Goal: Task Accomplishment & Management: Use online tool/utility

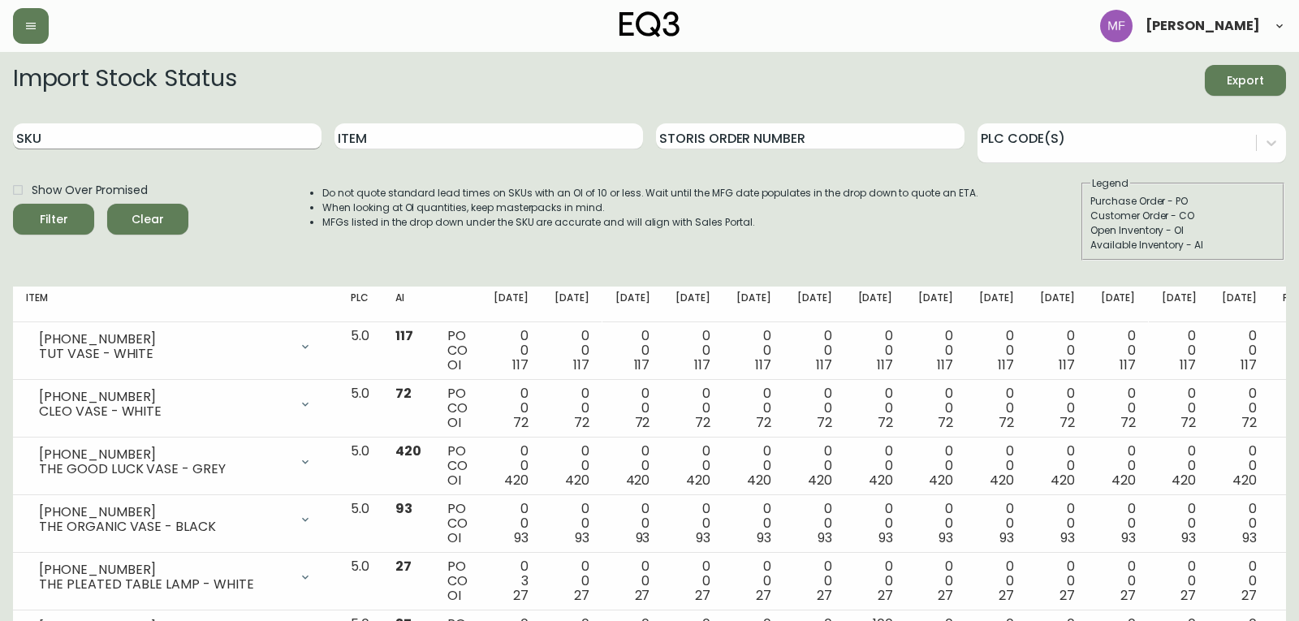
click at [195, 148] on div "SKU" at bounding box center [167, 136] width 308 height 53
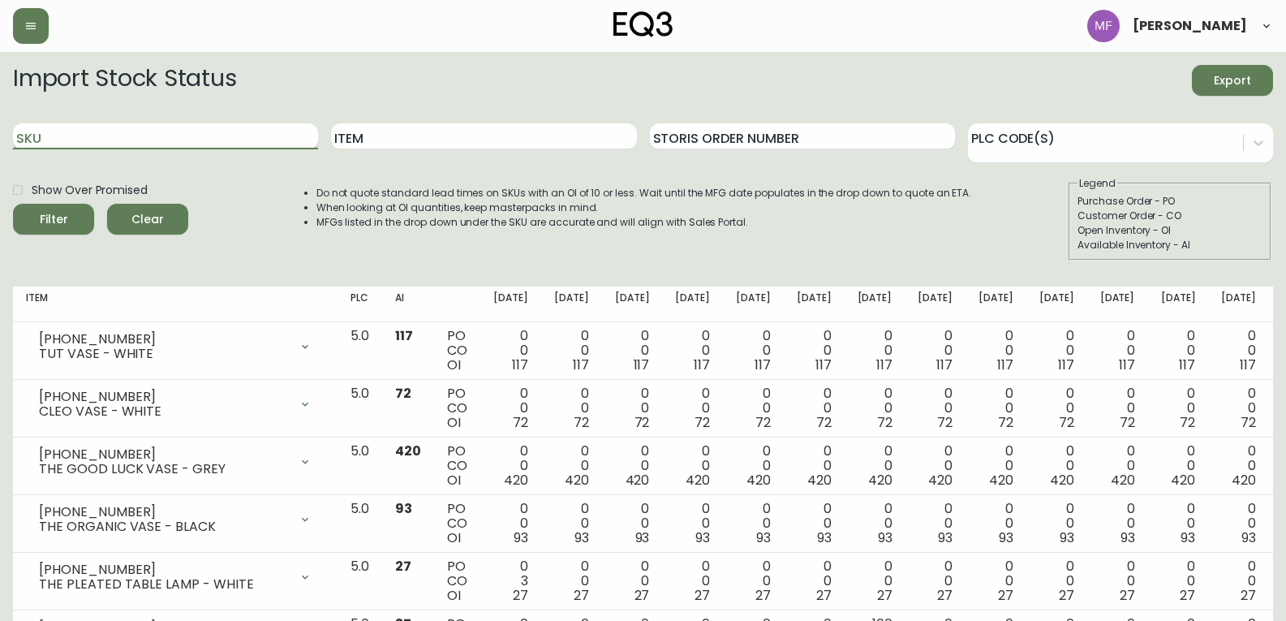
click at [195, 139] on input "SKU" at bounding box center [165, 136] width 305 height 26
paste input "[PHONE_NUMBER]"
click at [13, 204] on button "Filter" at bounding box center [53, 219] width 81 height 31
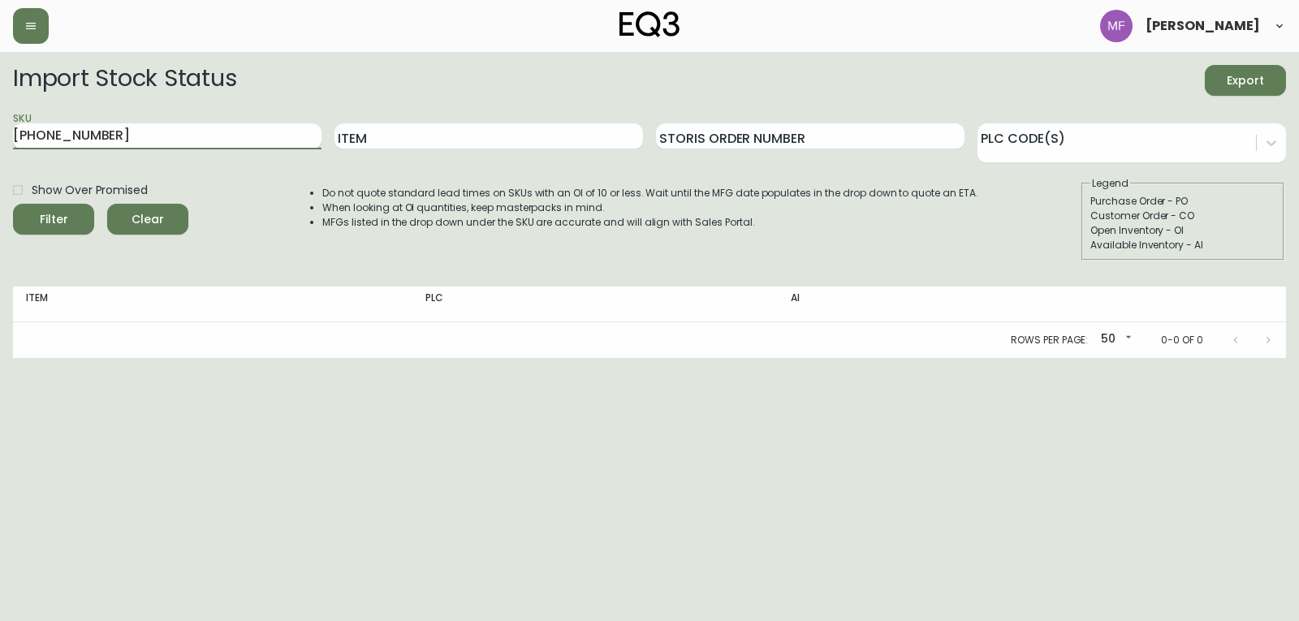
click at [13, 204] on button "Filter" at bounding box center [53, 219] width 81 height 31
drag, startPoint x: -124, startPoint y: 113, endPoint x: -182, endPoint y: 101, distance: 58.9
click at [0, 101] on html "[PERSON_NAME] Import Stock Status Export SKU [PHONE_NUMBER] Item Storis Order N…" at bounding box center [649, 179] width 1299 height 358
paste input "12-13"
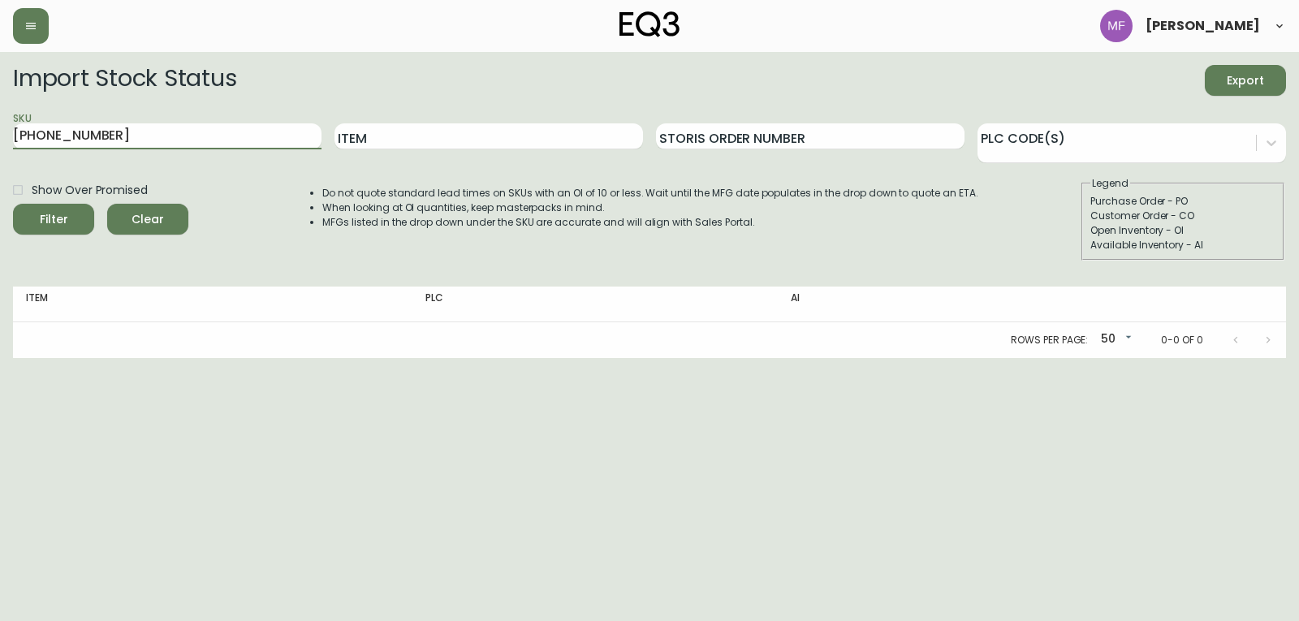
click at [13, 204] on button "Filter" at bounding box center [53, 219] width 81 height 31
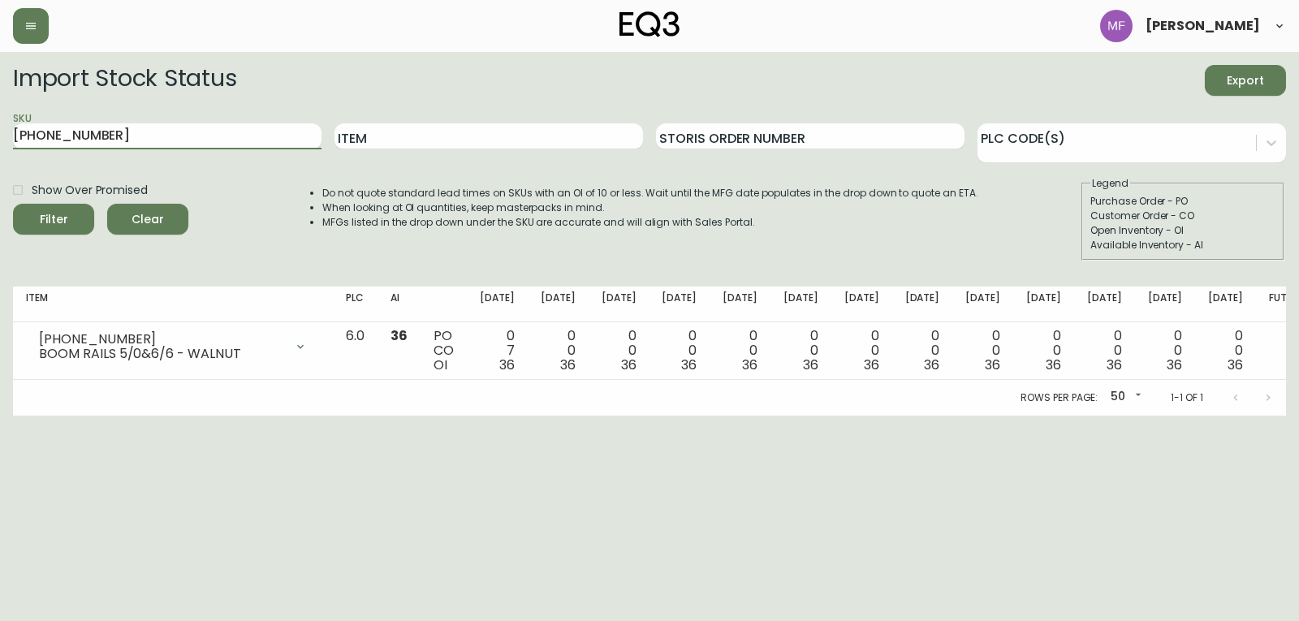
drag, startPoint x: 120, startPoint y: 137, endPoint x: -135, endPoint y: 138, distance: 254.9
click at [0, 138] on html "[PERSON_NAME] Import Stock Status Export SKU [PHONE_NUMBER] Item Storis Order N…" at bounding box center [649, 208] width 1299 height 416
paste input "2"
click at [13, 204] on button "Filter" at bounding box center [53, 219] width 81 height 31
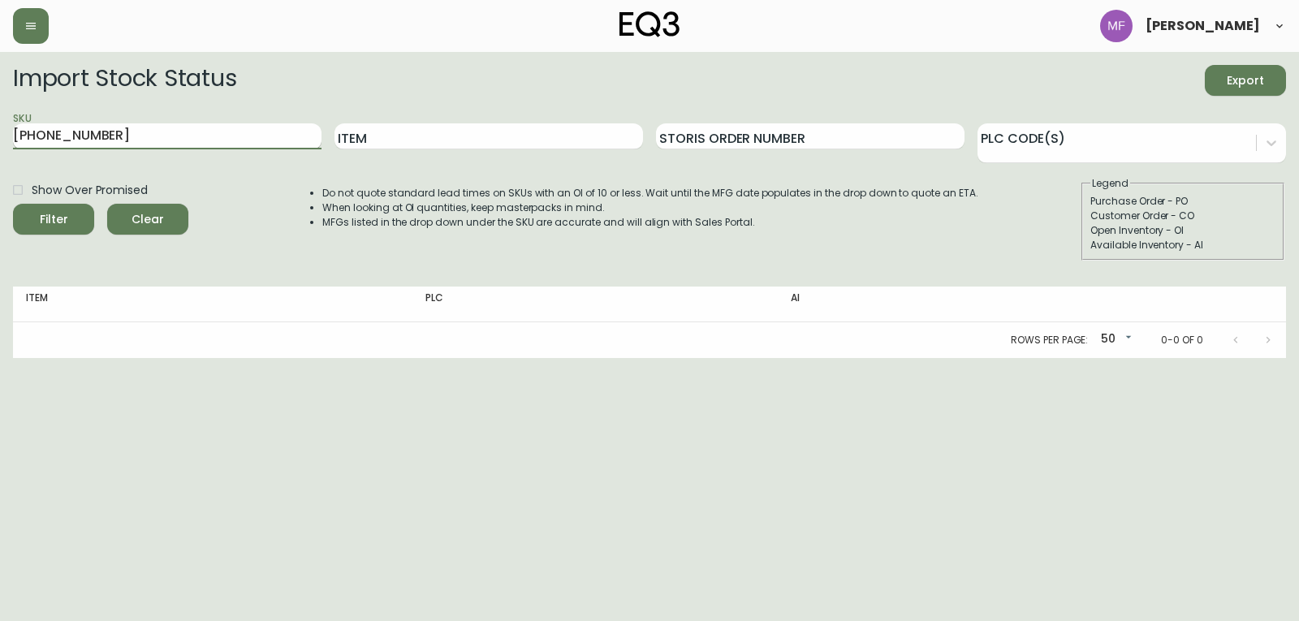
click at [13, 204] on button "Filter" at bounding box center [53, 219] width 81 height 31
drag, startPoint x: 101, startPoint y: 136, endPoint x: -80, endPoint y: 129, distance: 180.3
click at [0, 129] on html "[PERSON_NAME] Import Stock Status Export SKU [PHONE_NUMBER] Item Storis Order N…" at bounding box center [649, 179] width 1299 height 358
paste input "0-13"
click at [13, 204] on button "Filter" at bounding box center [53, 219] width 81 height 31
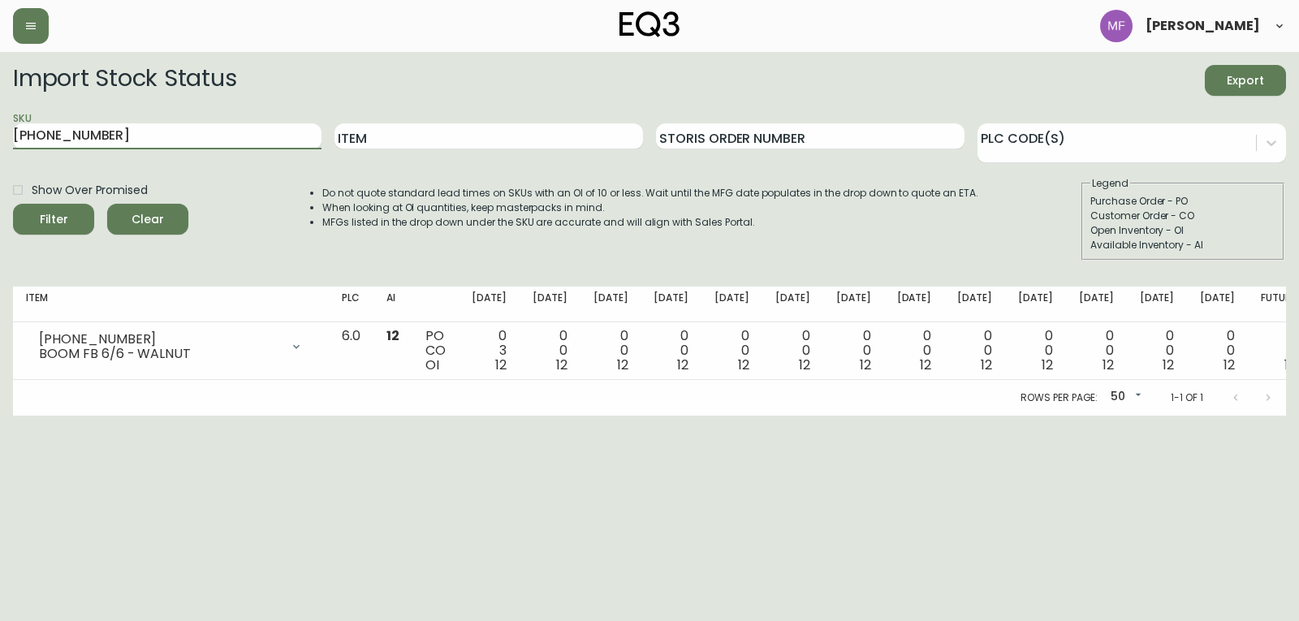
drag, startPoint x: -58, startPoint y: 140, endPoint x: -91, endPoint y: 144, distance: 32.7
click at [0, 144] on html "[PERSON_NAME] Import Stock Status Export SKU [PHONE_NUMBER] Item Storis Order N…" at bounding box center [649, 208] width 1299 height 416
paste input "6"
type input "[PHONE_NUMBER]"
click at [13, 204] on button "Filter" at bounding box center [53, 219] width 81 height 31
